Goal: Information Seeking & Learning: Learn about a topic

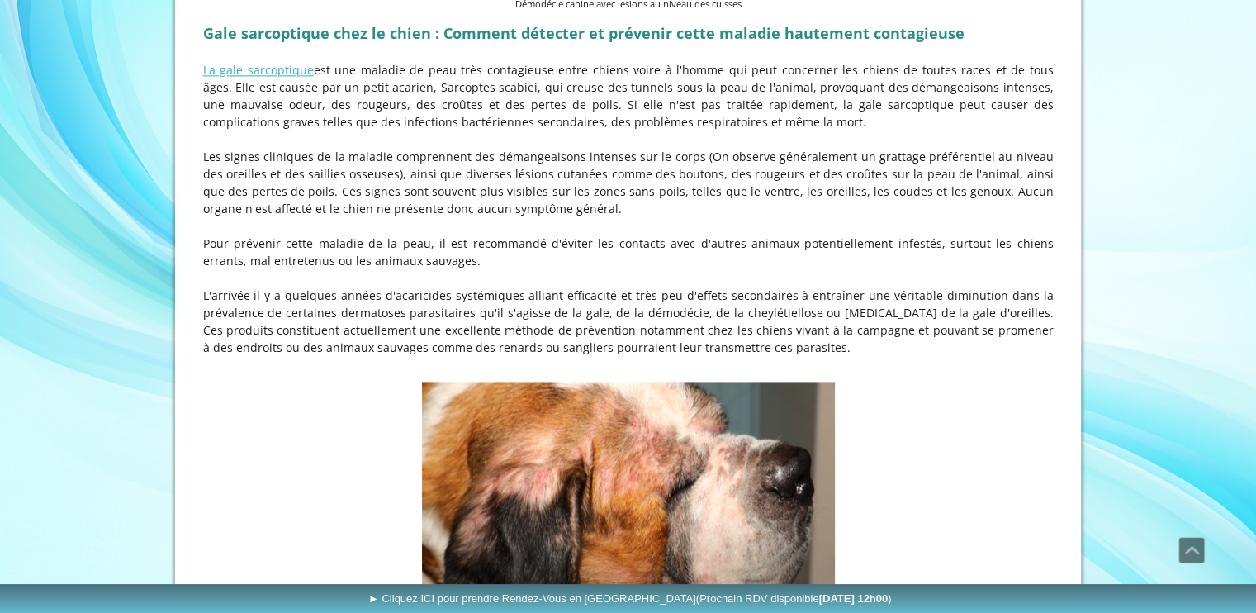
scroll to position [2267, 0]
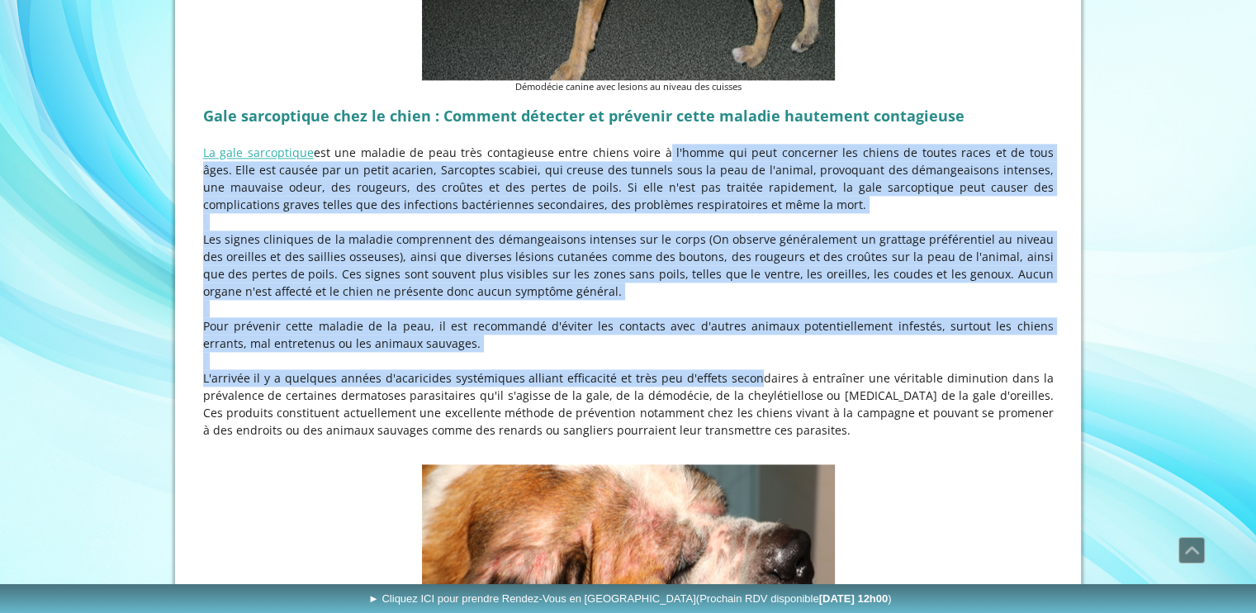
drag, startPoint x: 638, startPoint y: 98, endPoint x: 731, endPoint y: 321, distance: 241.7
click at [731, 321] on div "Gale sarcoptique chez le chien : Comment détecter et prévenir cette maladie hau…" at bounding box center [628, 278] width 859 height 363
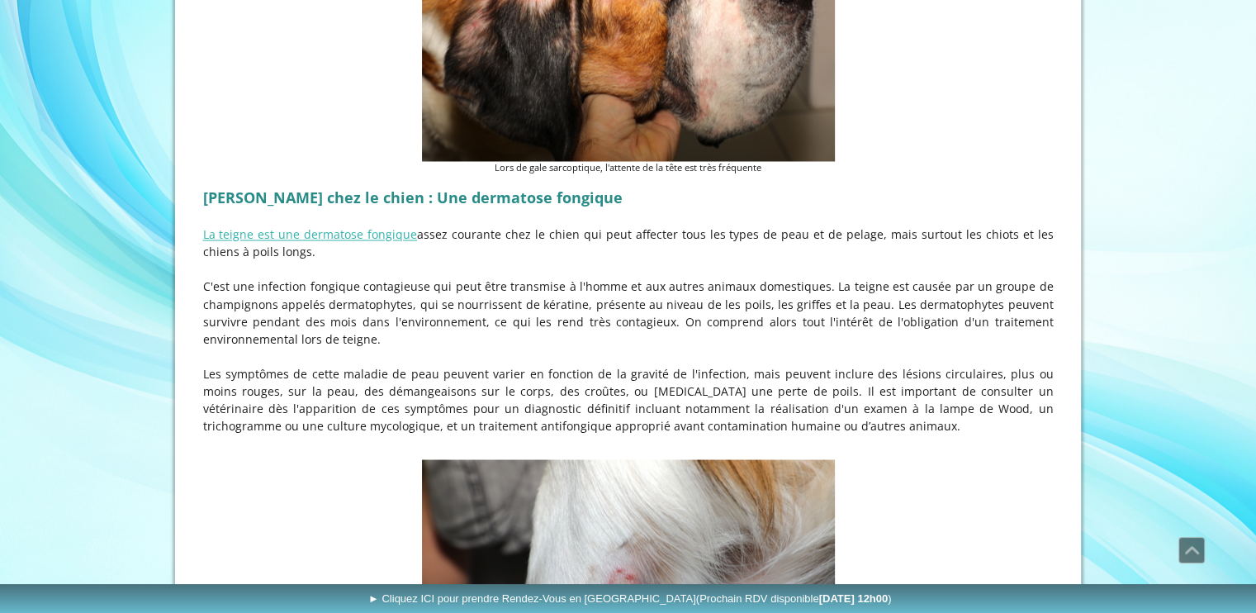
scroll to position [2927, 0]
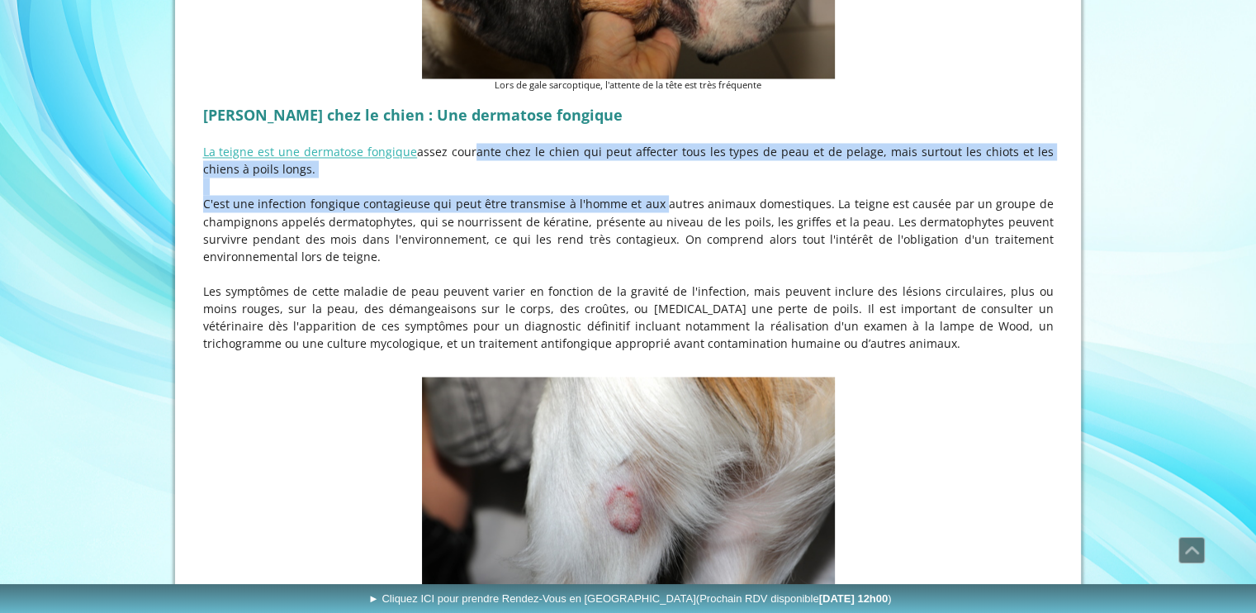
drag, startPoint x: 460, startPoint y: 102, endPoint x: 642, endPoint y: 159, distance: 190.6
click at [642, 159] on div "Teigne chez le chien : Une dermatose fongique La teigne est une dermatose fongi…" at bounding box center [628, 235] width 859 height 276
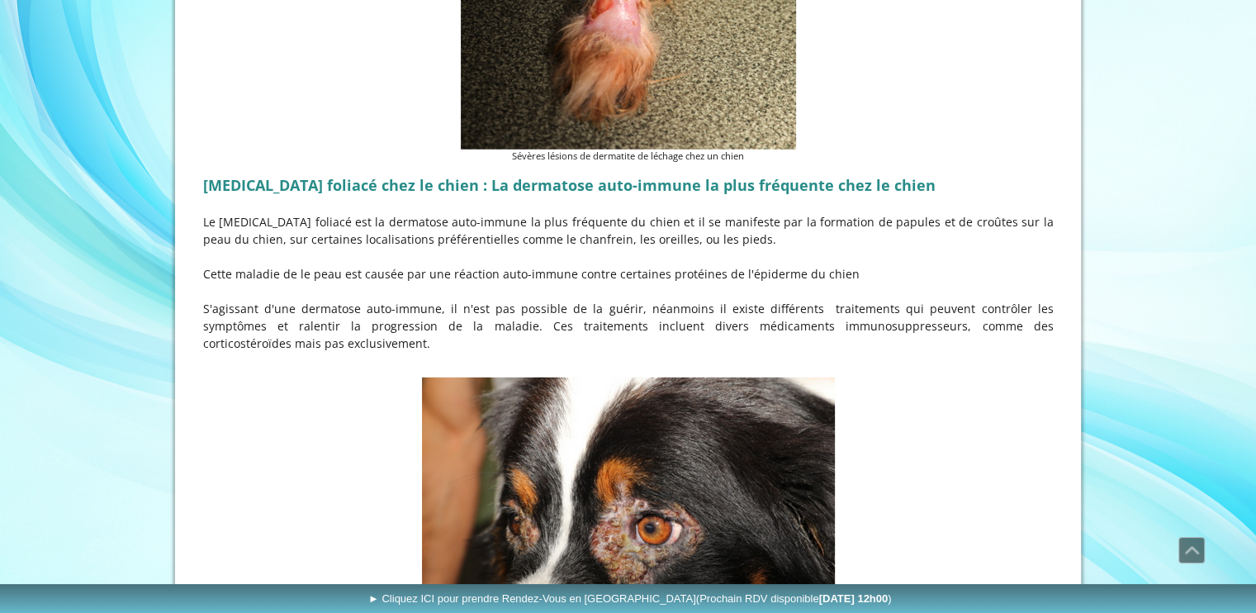
scroll to position [4827, 0]
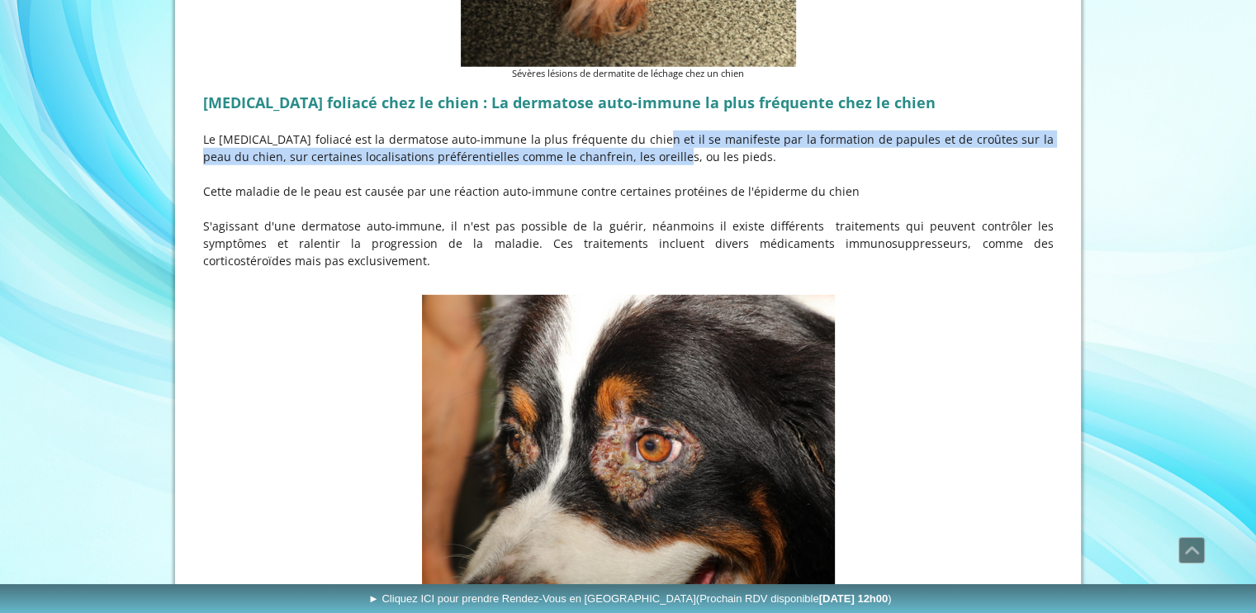
drag, startPoint x: 630, startPoint y: 90, endPoint x: 624, endPoint y: 107, distance: 17.5
click at [624, 130] on p "Le pemphigus foliacé est la dermatose auto-immune la plus fréquente du chien et…" at bounding box center [628, 147] width 851 height 35
drag, startPoint x: 433, startPoint y: 180, endPoint x: 767, endPoint y: 211, distance: 335.8
click at [767, 217] on p "S'agissant d'une dermatose auto-immune, il n'est pas possible de la guérir, néa…" at bounding box center [628, 243] width 851 height 52
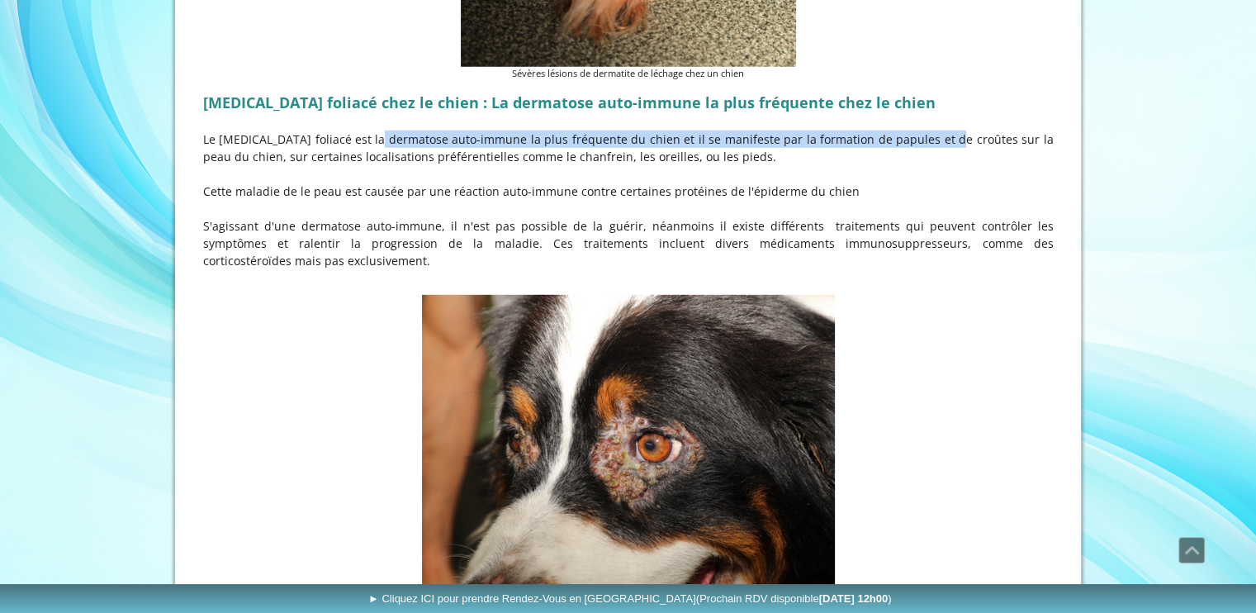
drag, startPoint x: 350, startPoint y: 87, endPoint x: 918, endPoint y: 85, distance: 568.1
click at [918, 130] on p "Le pemphigus foliacé est la dermatose auto-immune la plus fréquente du chien et…" at bounding box center [628, 147] width 851 height 35
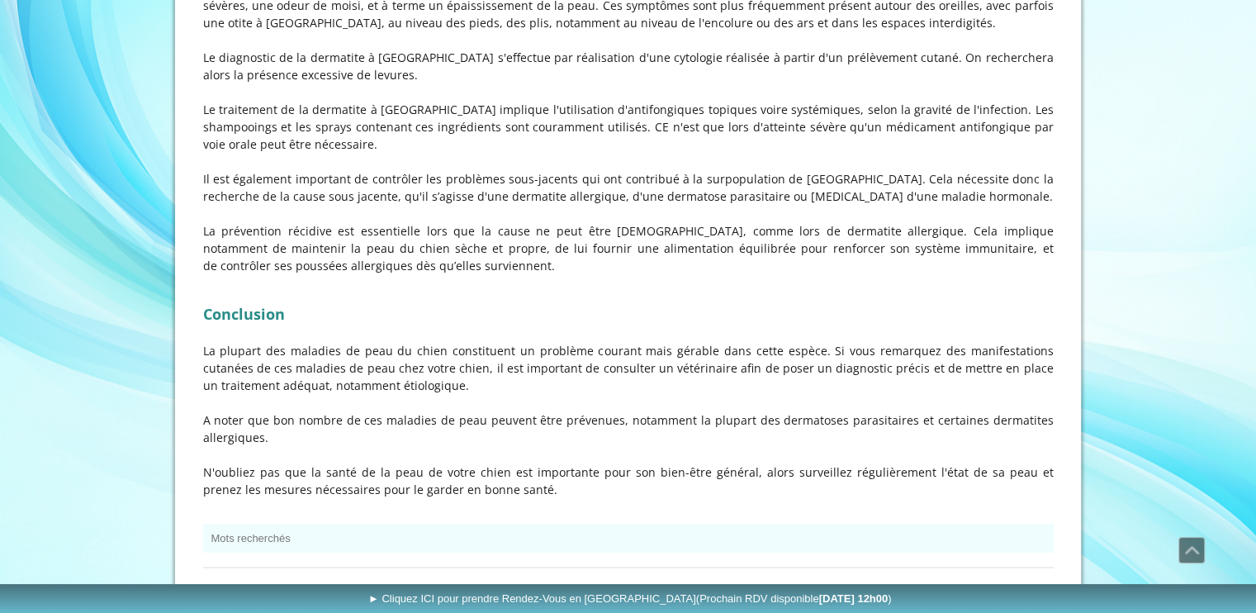
scroll to position [5801, 0]
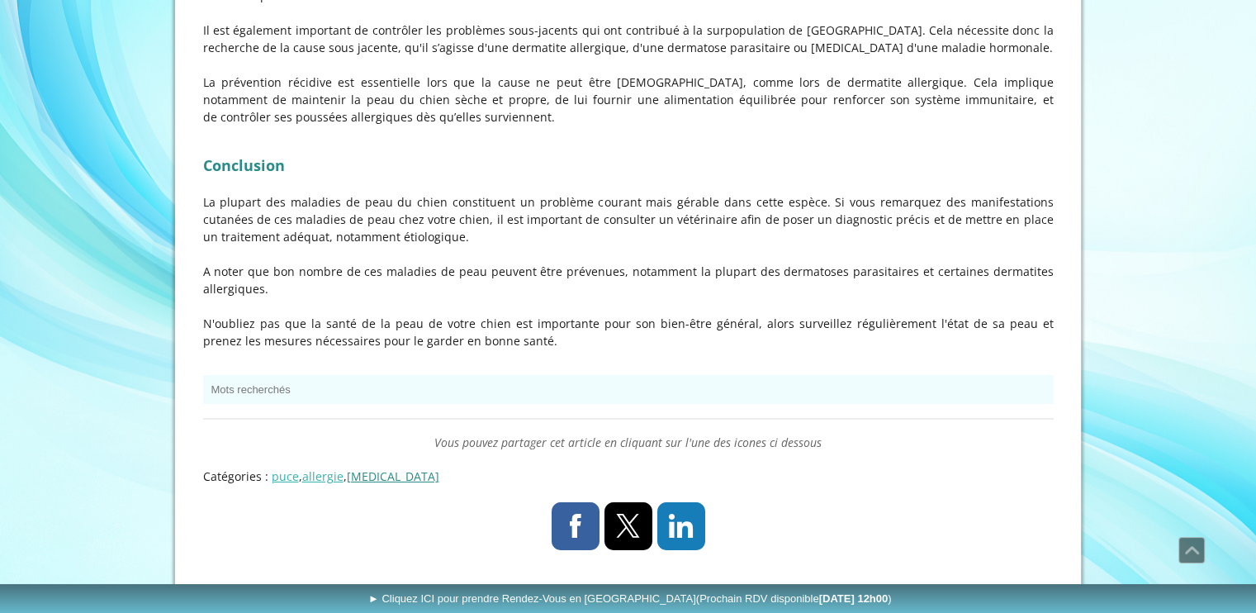
click at [373, 468] on link "parasite" at bounding box center [393, 476] width 92 height 16
